Goal: Obtain resource: Download file/media

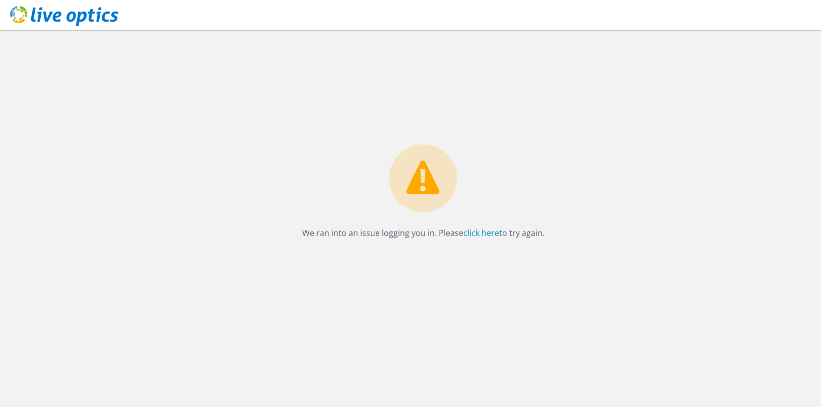
click at [61, 13] on icon at bounding box center [64, 16] width 108 height 21
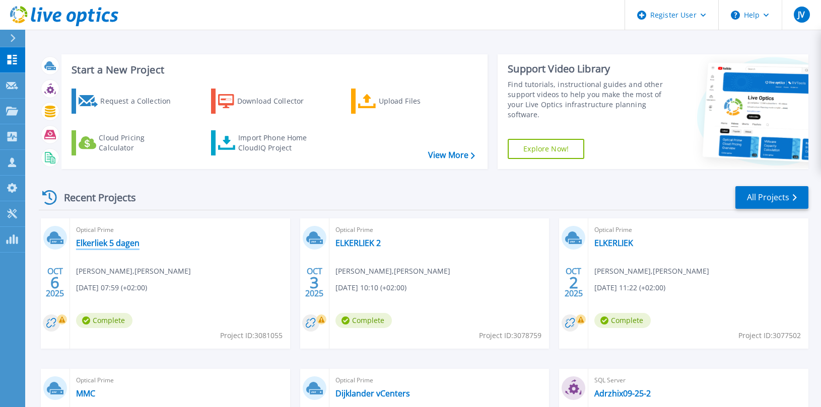
click at [95, 243] on link "Elkerliek 5 dagen" at bounding box center [107, 243] width 63 height 10
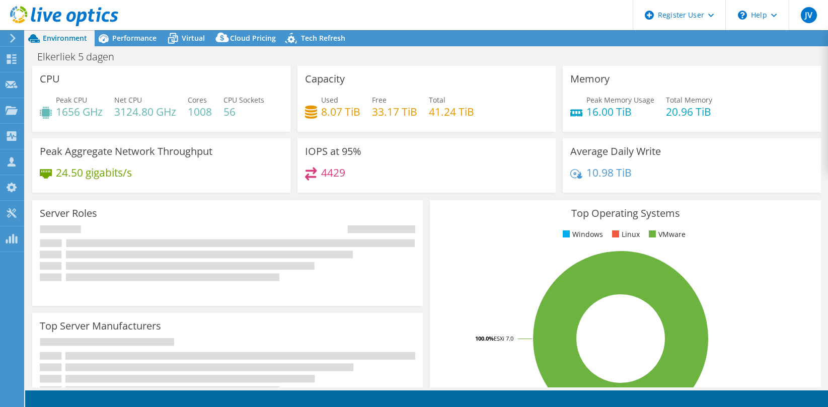
select select "USD"
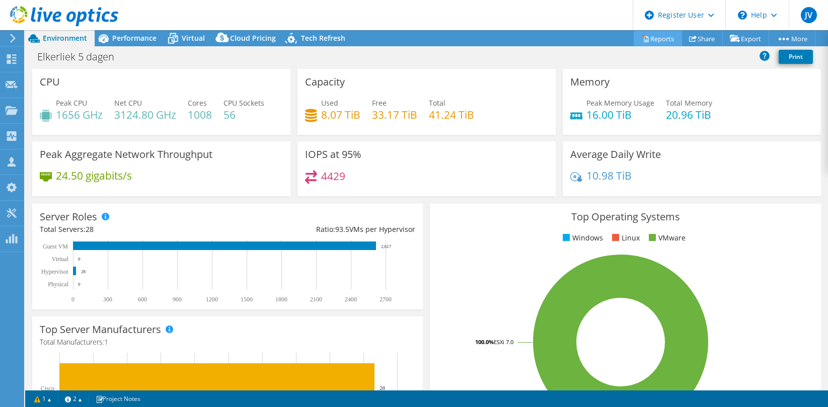
click at [660, 37] on link "Reports" at bounding box center [658, 39] width 48 height 16
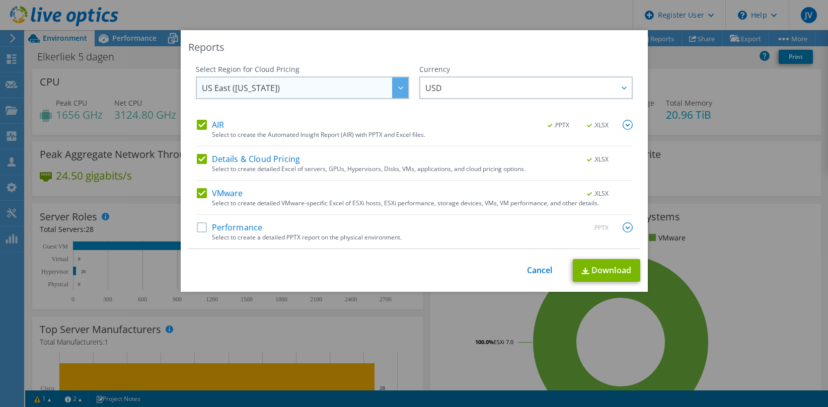
click at [385, 89] on span "US East ([US_STATE])" at bounding box center [305, 88] width 206 height 21
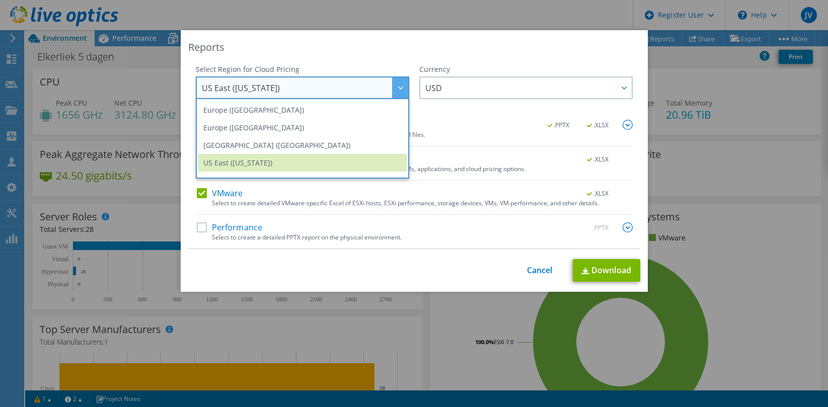
scroll to position [122, 0]
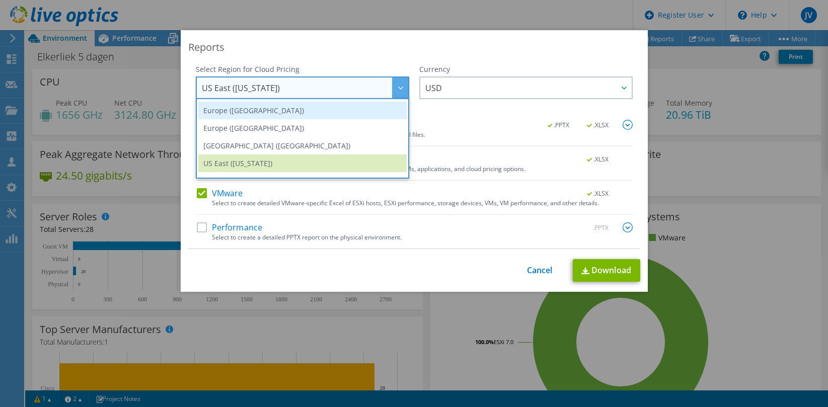
click at [325, 116] on li "Europe ([GEOGRAPHIC_DATA])" at bounding box center [302, 111] width 208 height 18
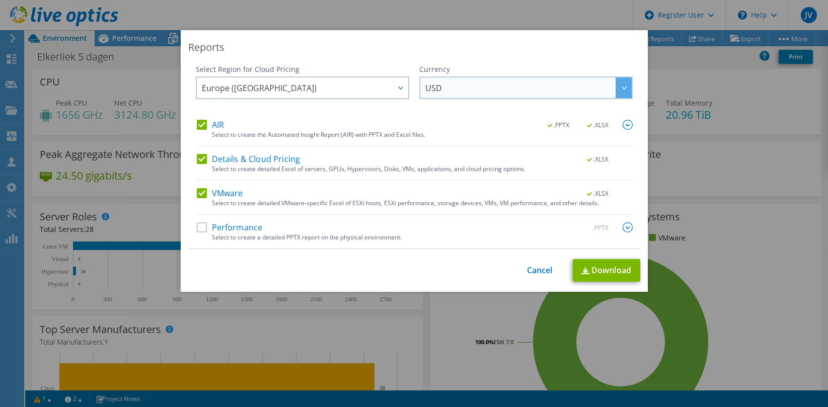
click at [443, 90] on span "USD" at bounding box center [529, 88] width 206 height 21
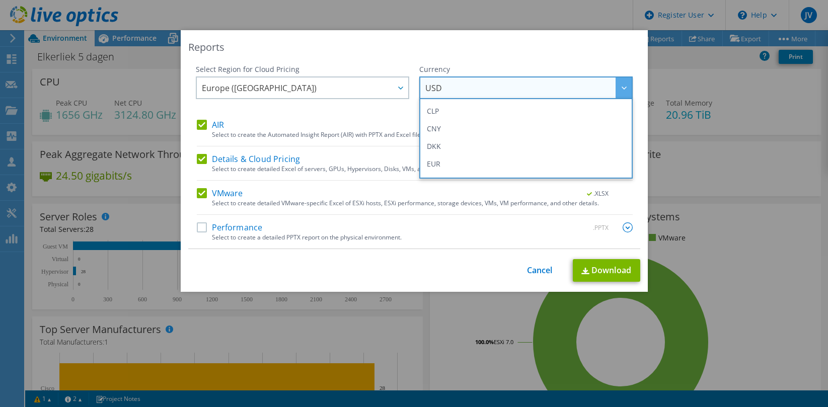
scroll to position [87, 0]
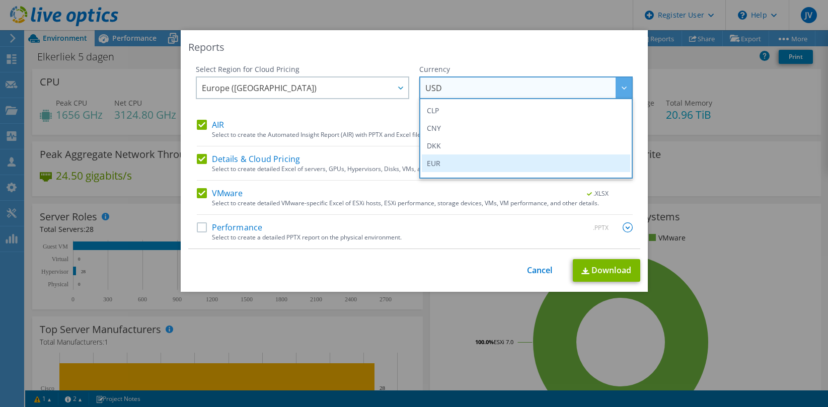
click at [441, 163] on li "EUR" at bounding box center [526, 164] width 208 height 18
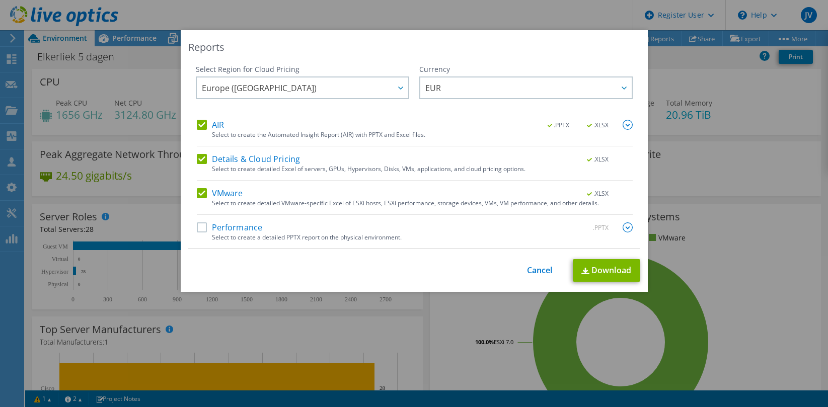
click at [197, 226] on label "Performance" at bounding box center [230, 228] width 66 height 10
click at [0, 0] on input "Performance" at bounding box center [0, 0] width 0 height 0
click at [598, 267] on link "Download" at bounding box center [606, 270] width 67 height 23
click at [536, 268] on link "Cancel" at bounding box center [540, 271] width 26 height 10
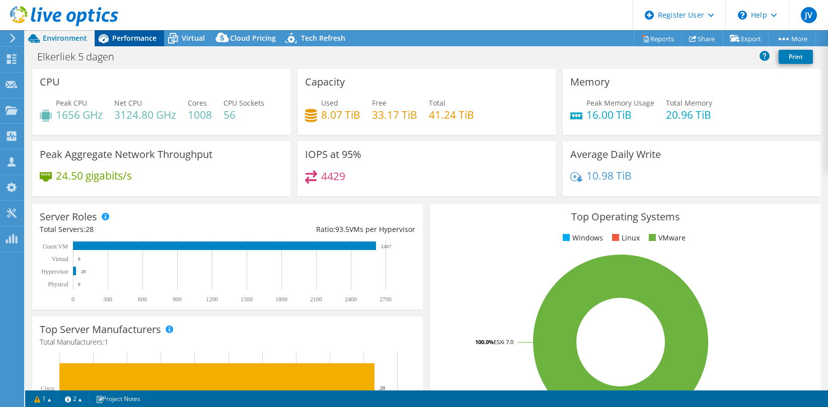
click at [132, 38] on span "Performance" at bounding box center [134, 38] width 44 height 10
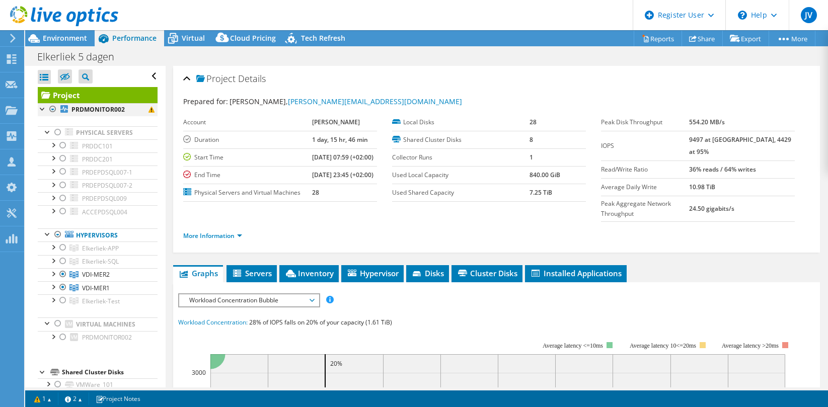
click at [53, 110] on div at bounding box center [53, 109] width 10 height 12
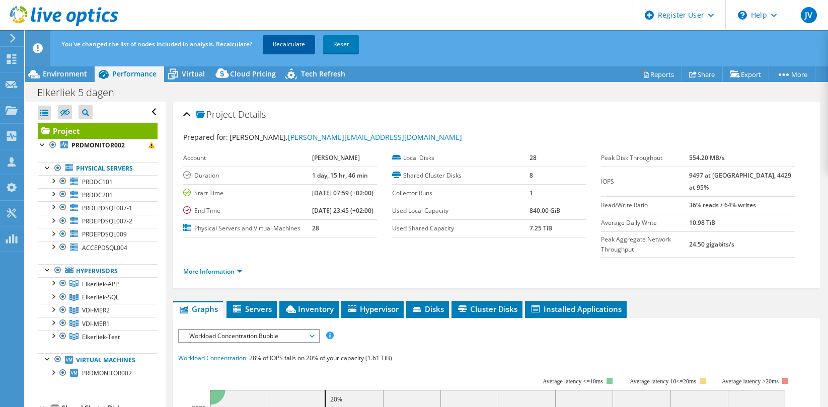
click at [280, 46] on link "Recalculate" at bounding box center [289, 44] width 52 height 18
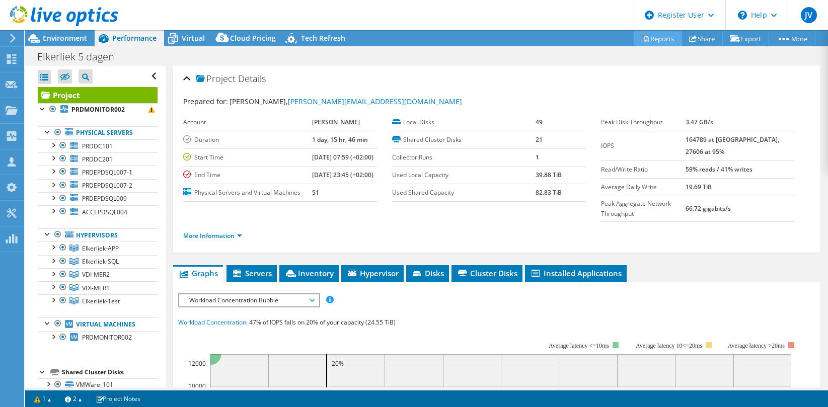
click at [649, 35] on link "Reports" at bounding box center [658, 39] width 48 height 16
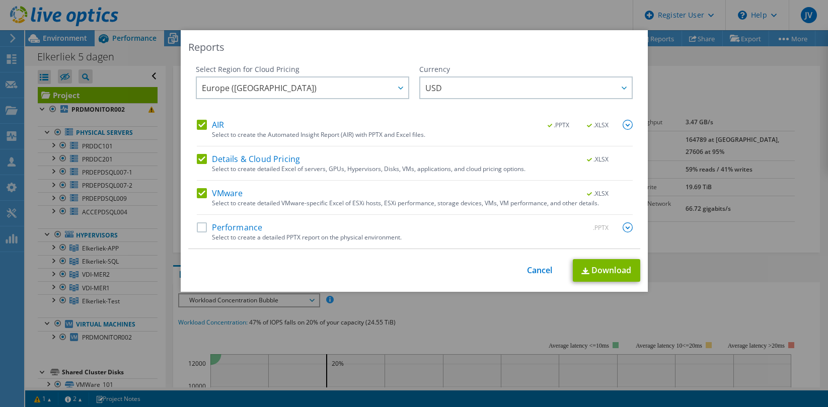
click at [197, 229] on label "Performance" at bounding box center [230, 228] width 66 height 10
click at [0, 0] on input "Performance" at bounding box center [0, 0] width 0 height 0
click at [438, 88] on span "USD" at bounding box center [434, 91] width 17 height 16
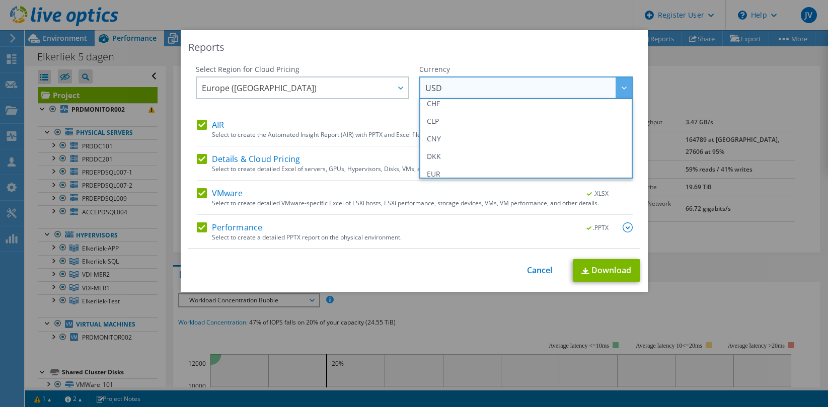
scroll to position [77, 0]
click at [439, 172] on li "EUR" at bounding box center [526, 174] width 208 height 18
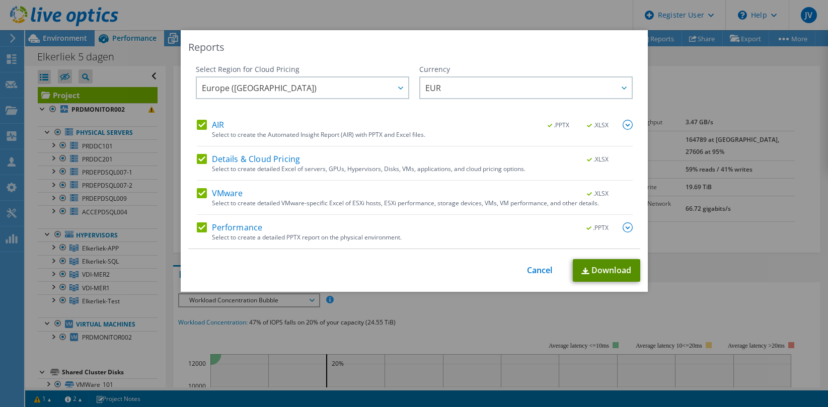
click at [593, 268] on link "Download" at bounding box center [606, 270] width 67 height 23
click at [532, 268] on link "Cancel" at bounding box center [540, 271] width 26 height 10
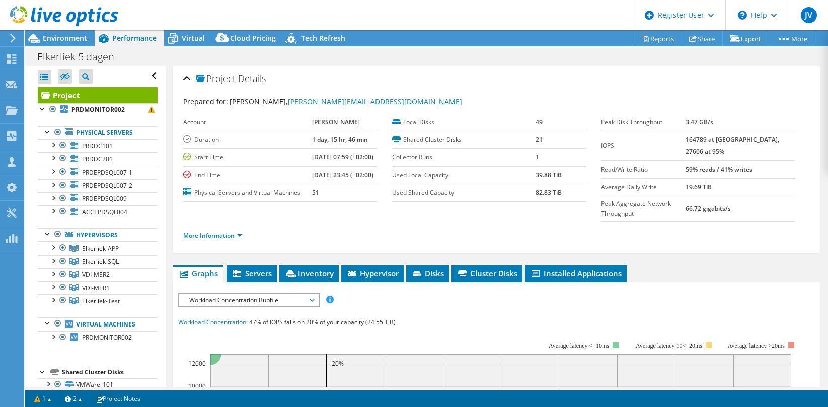
click at [50, 245] on div at bounding box center [53, 247] width 10 height 10
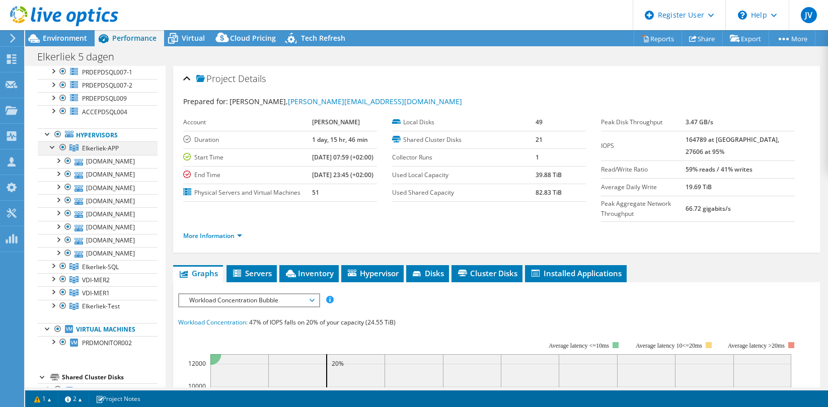
scroll to position [101, 0]
click at [50, 146] on div at bounding box center [53, 146] width 10 height 10
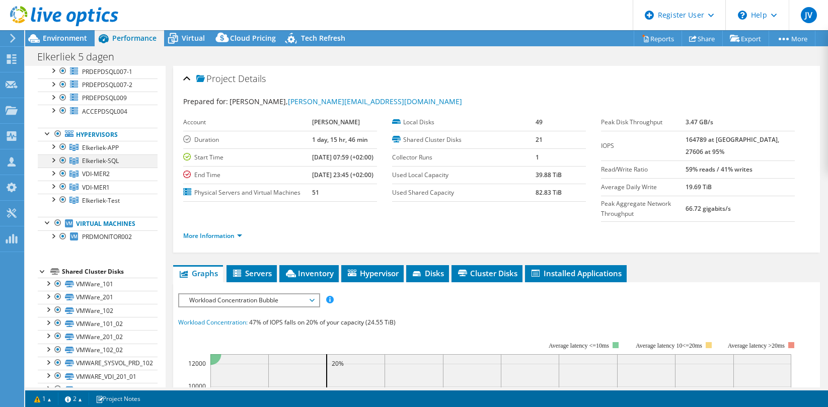
click at [52, 159] on div at bounding box center [53, 160] width 10 height 10
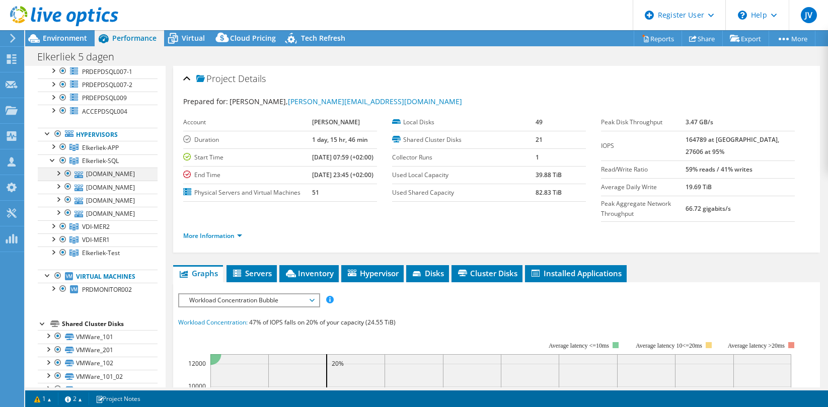
click at [57, 171] on div at bounding box center [58, 173] width 10 height 10
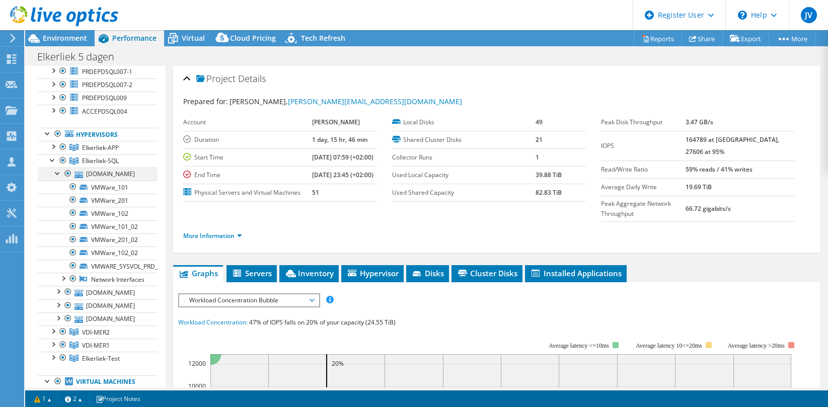
click at [57, 171] on div at bounding box center [58, 173] width 10 height 10
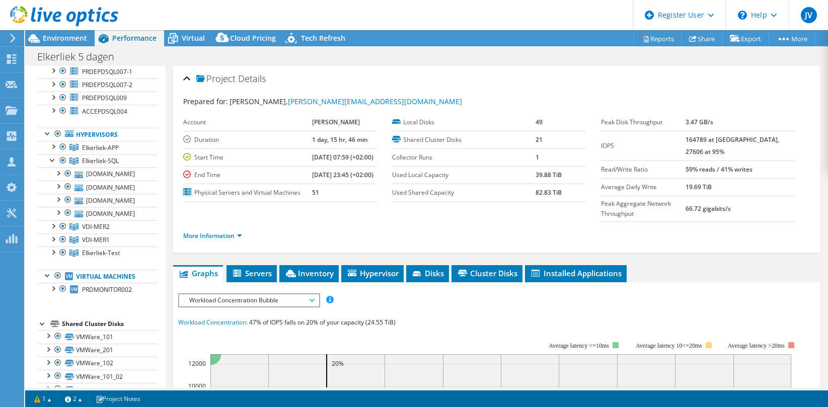
click at [74, 33] on div at bounding box center [59, 17] width 118 height 34
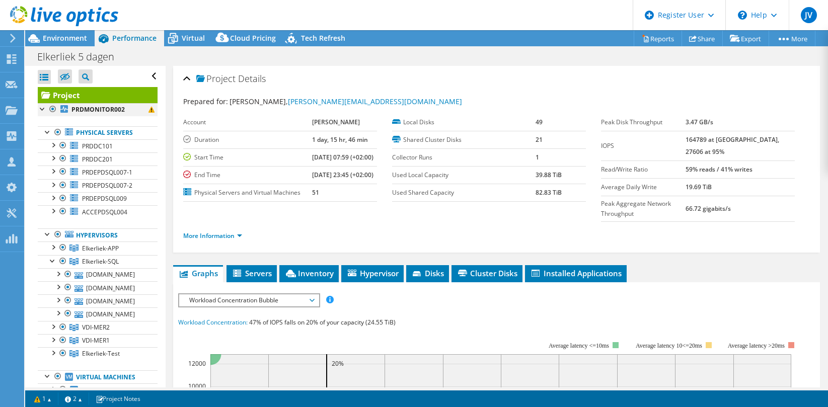
click at [53, 110] on div at bounding box center [53, 109] width 10 height 12
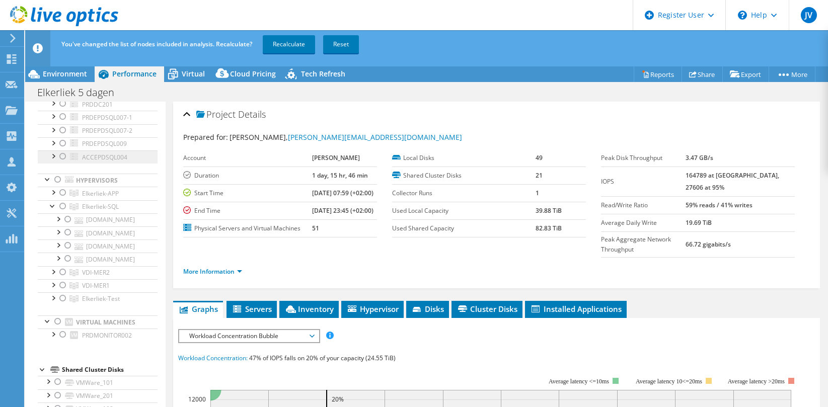
scroll to position [134, 0]
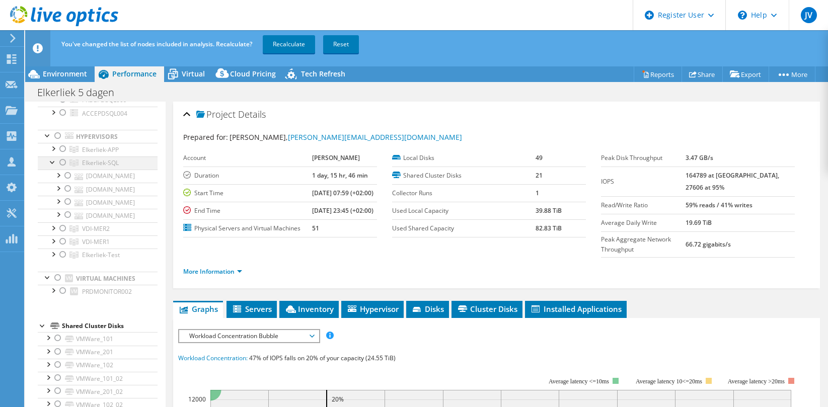
click at [62, 161] on div at bounding box center [63, 163] width 10 height 12
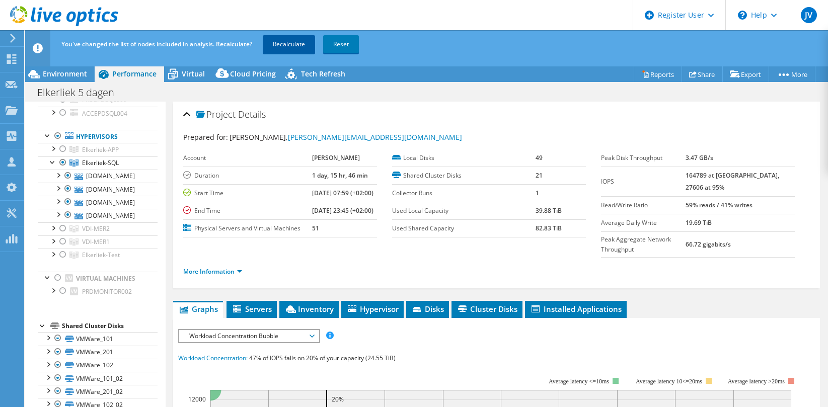
click at [284, 44] on link "Recalculate" at bounding box center [289, 44] width 52 height 18
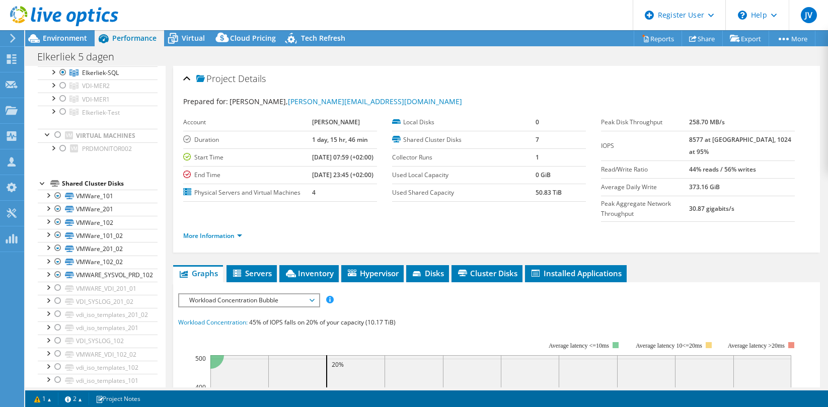
scroll to position [68, 0]
